Goal: Navigation & Orientation: Understand site structure

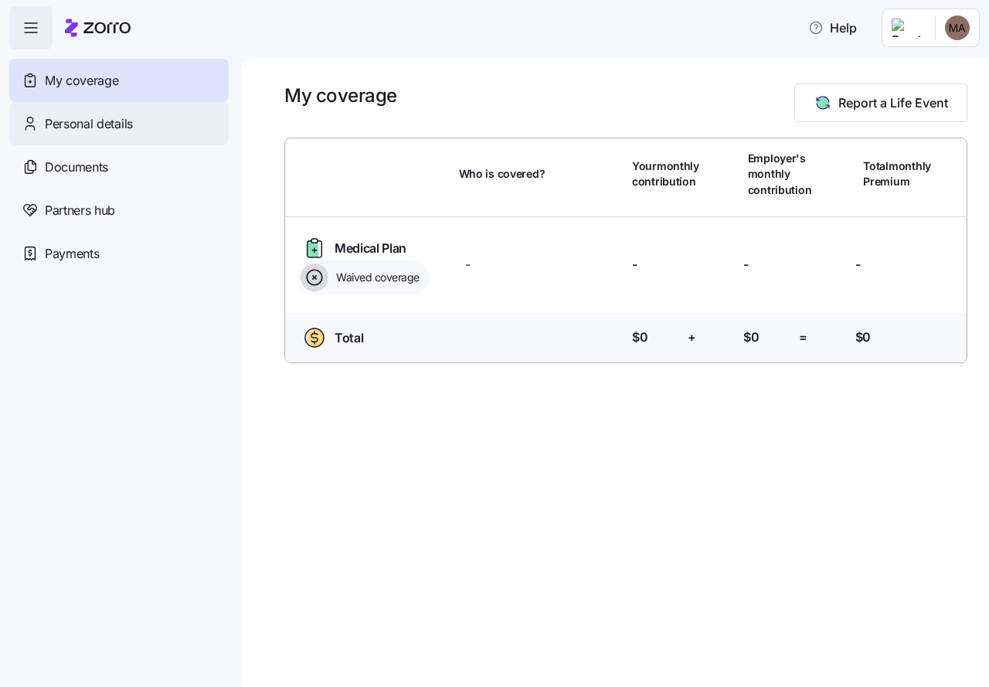
click at [107, 111] on div "Personal details" at bounding box center [118, 123] width 219 height 43
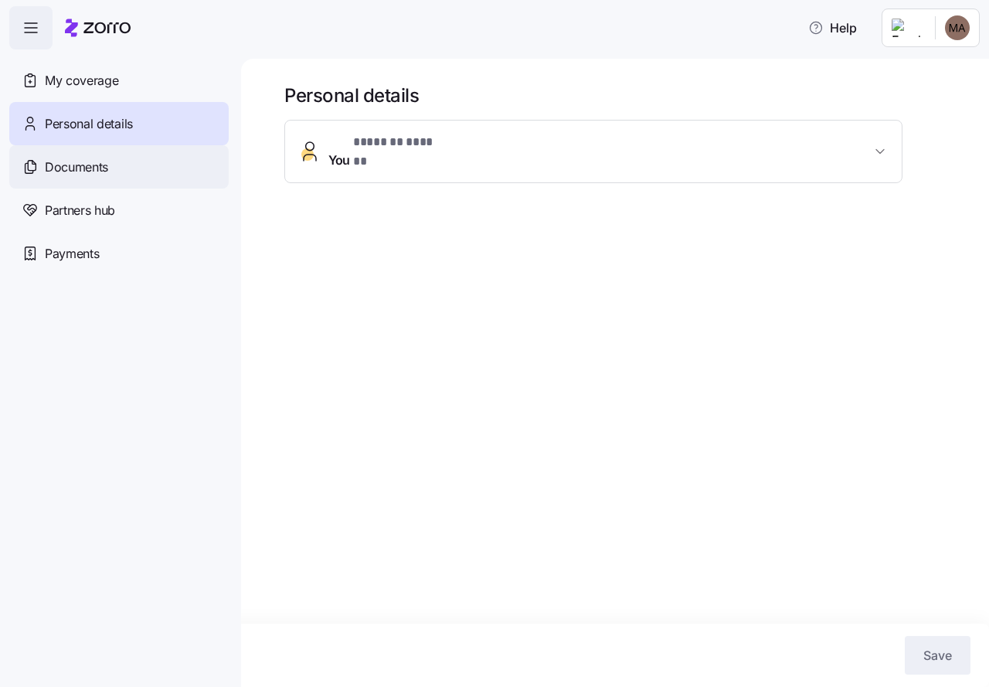
click at [114, 182] on div "Documents" at bounding box center [118, 166] width 219 height 43
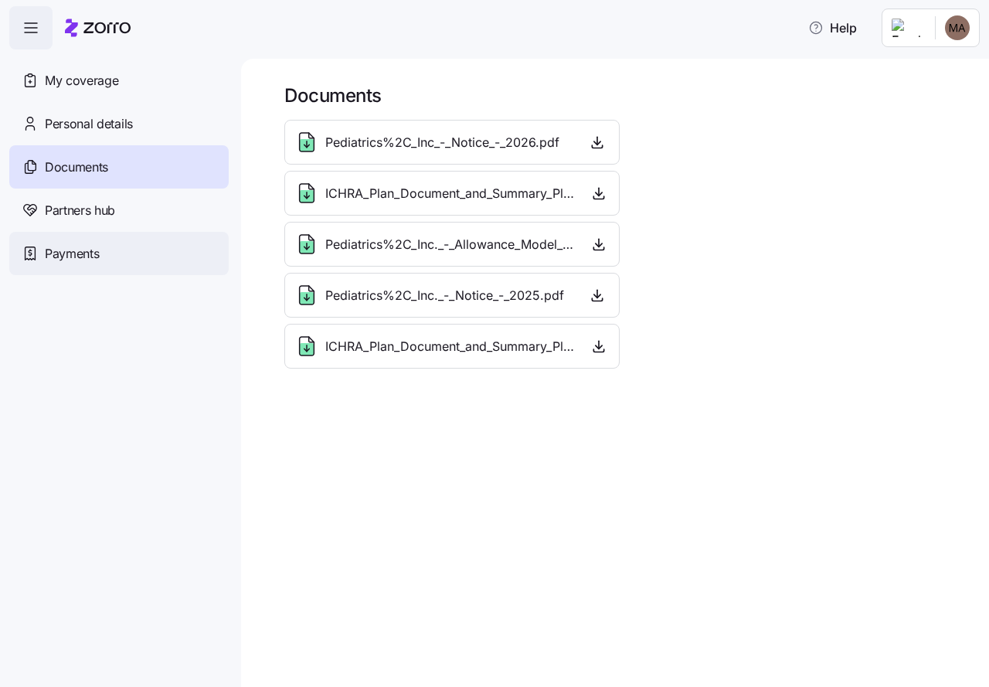
click at [61, 252] on span "Payments" at bounding box center [72, 253] width 54 height 19
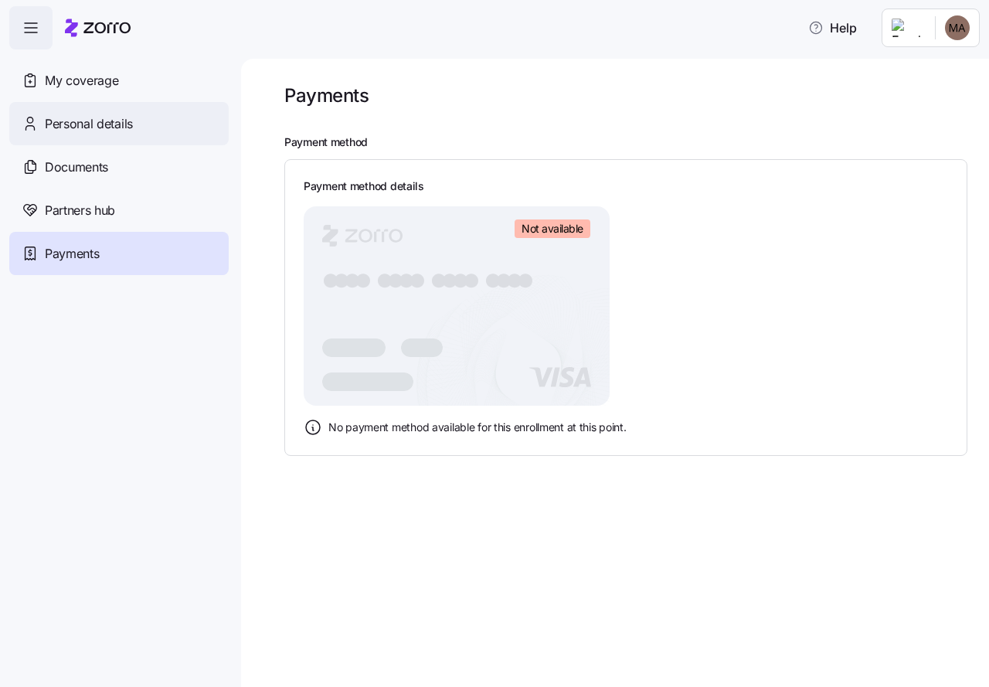
click at [107, 122] on span "Personal details" at bounding box center [89, 123] width 88 height 19
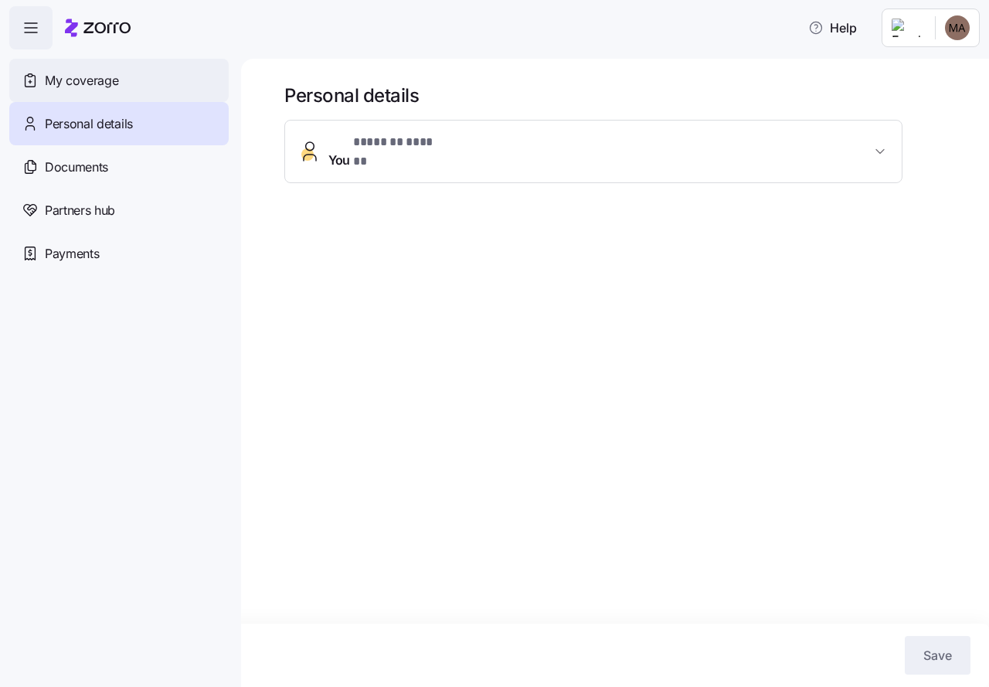
click at [97, 80] on span "My coverage" at bounding box center [81, 80] width 73 height 19
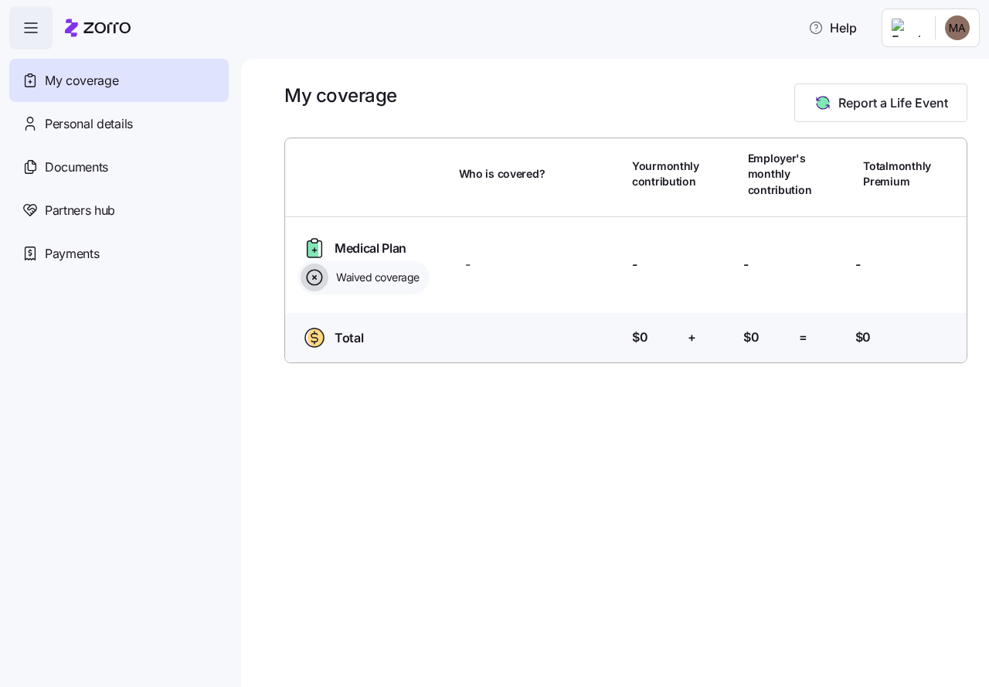
click at [385, 251] on span "Medical Plan" at bounding box center [371, 248] width 72 height 19
click at [40, 34] on span "button" at bounding box center [31, 28] width 42 height 42
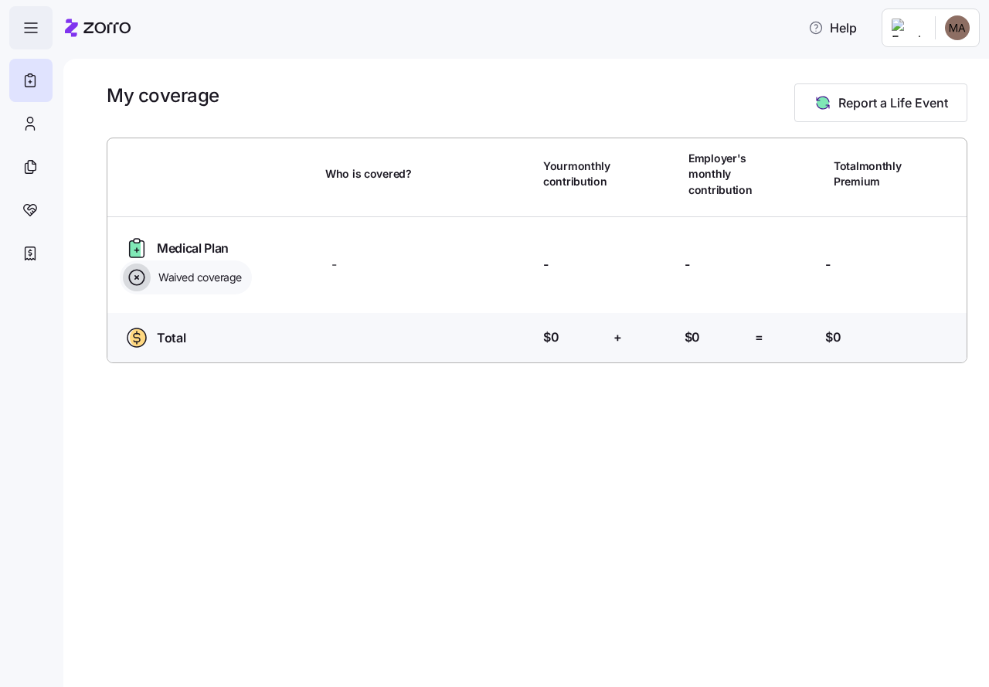
click at [40, 34] on span "button" at bounding box center [31, 28] width 42 height 42
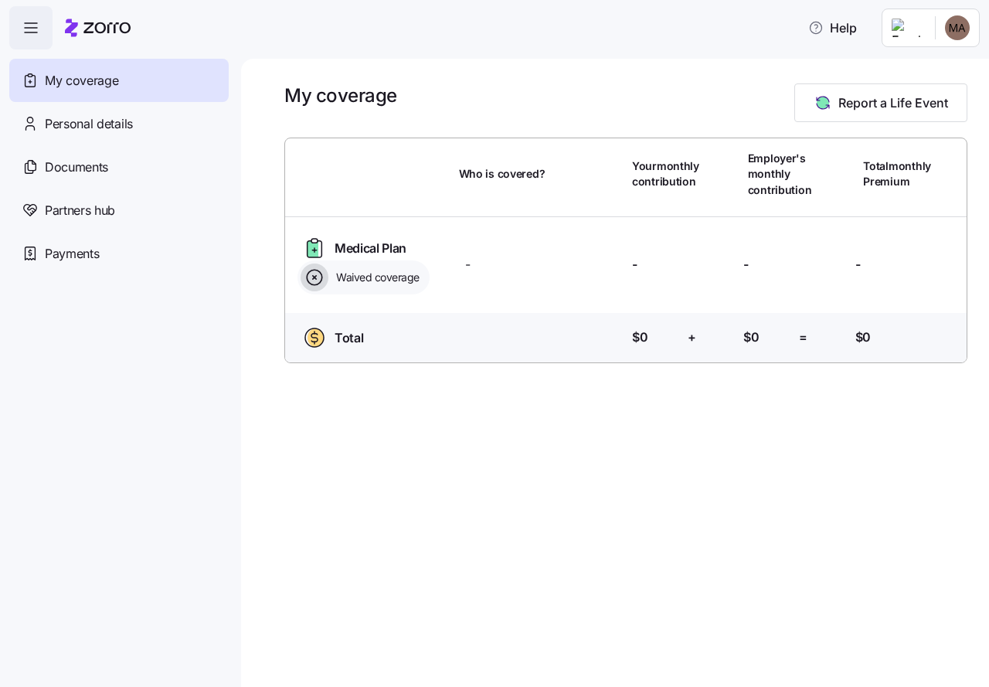
click at [40, 34] on span "button" at bounding box center [31, 28] width 42 height 42
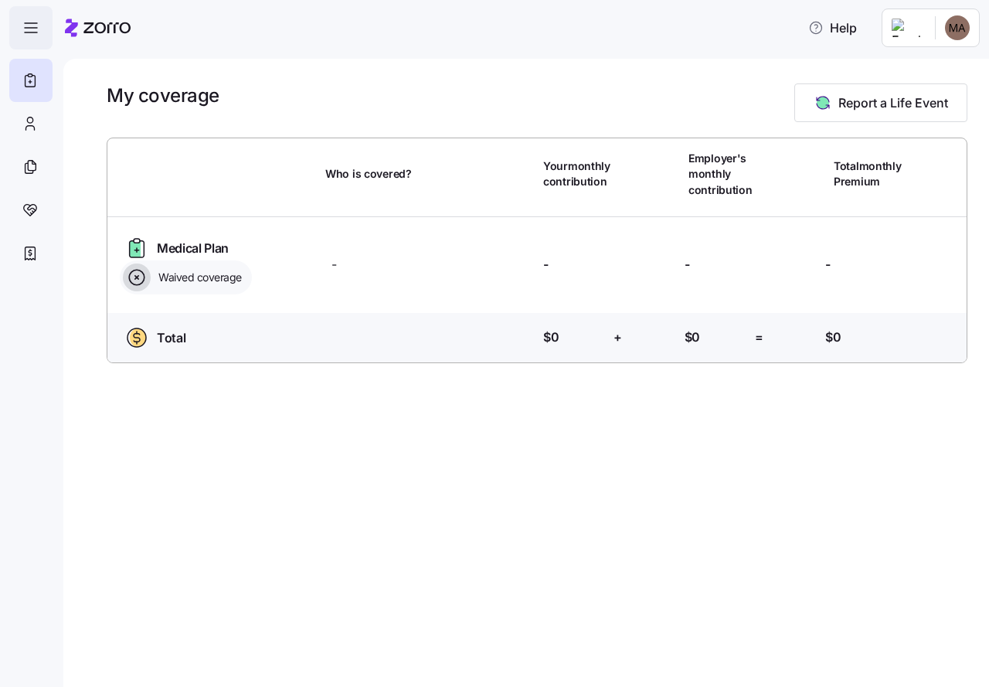
click at [40, 34] on span "button" at bounding box center [31, 28] width 42 height 42
